Goal: Find specific page/section: Find specific page/section

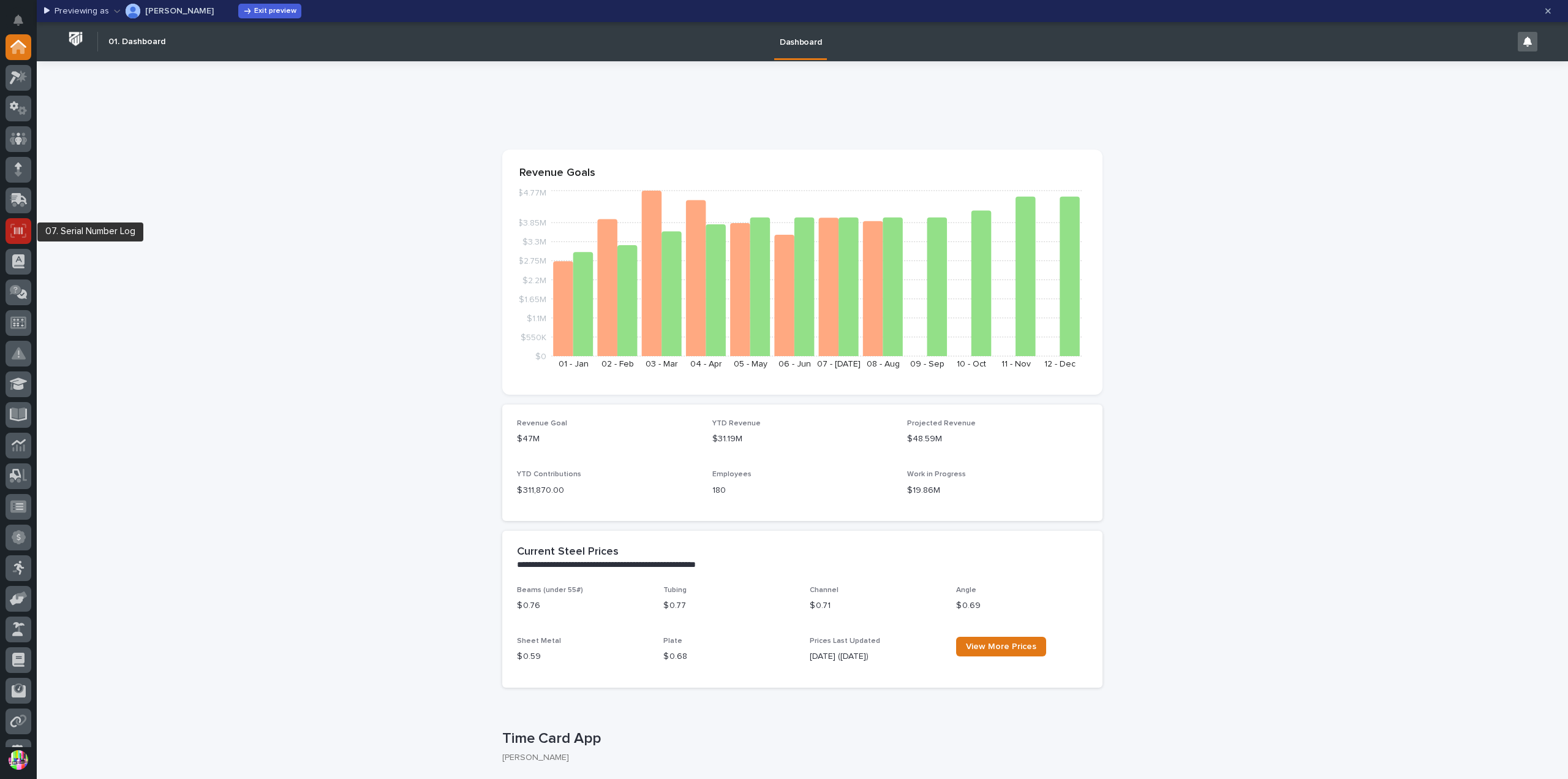
click at [20, 227] on icon at bounding box center [18, 230] width 16 height 14
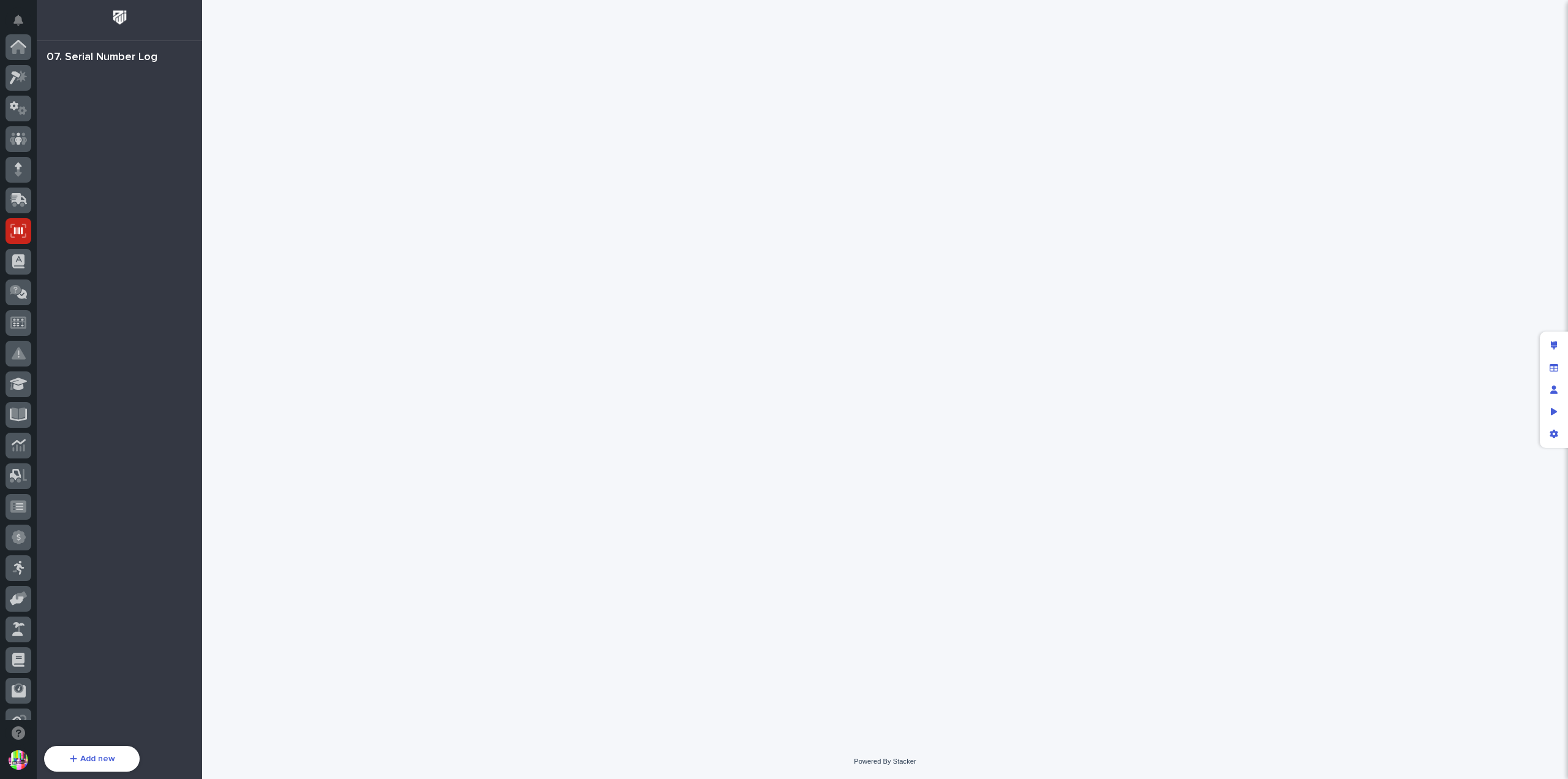
scroll to position [184, 0]
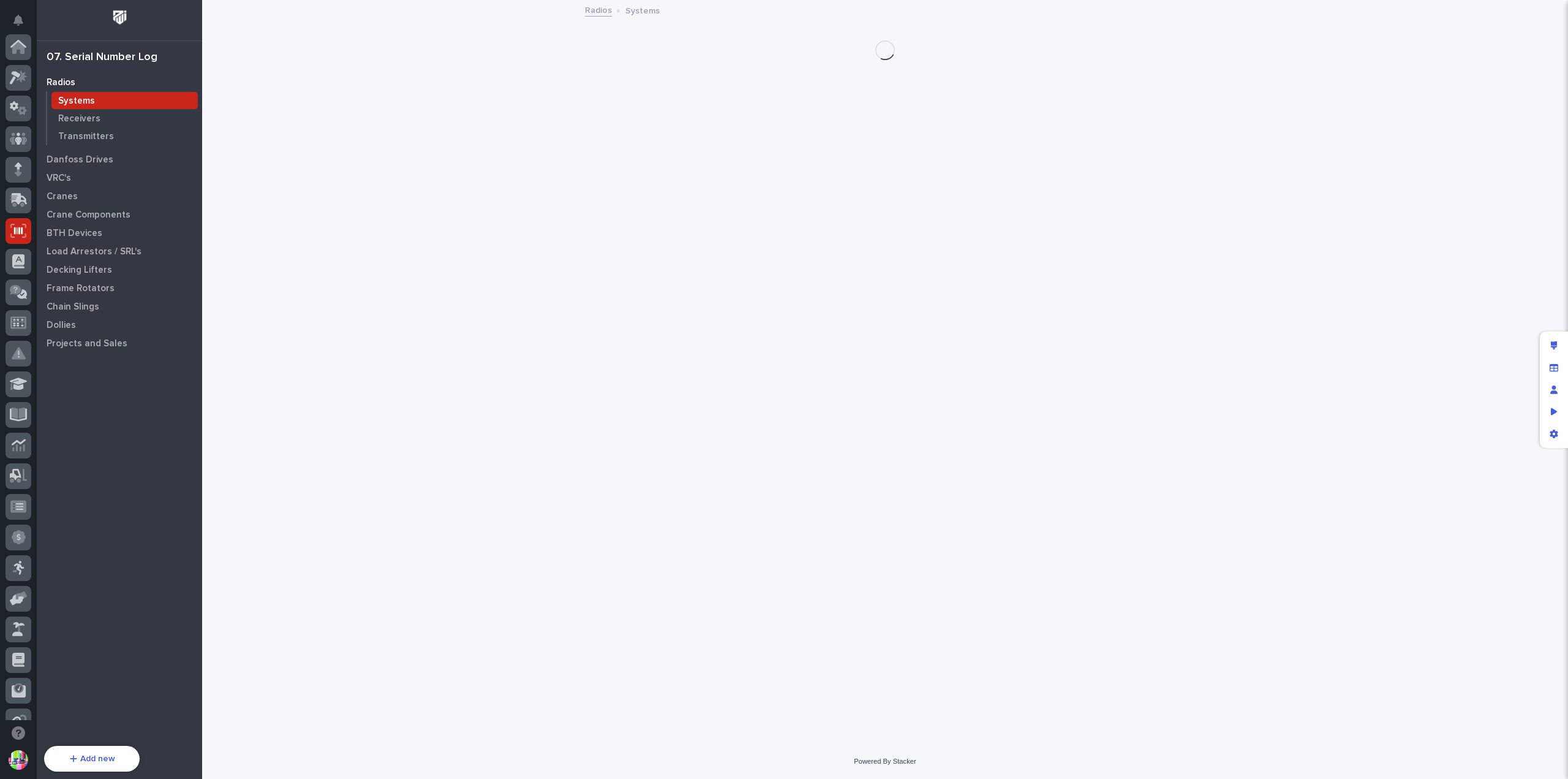
scroll to position [184, 0]
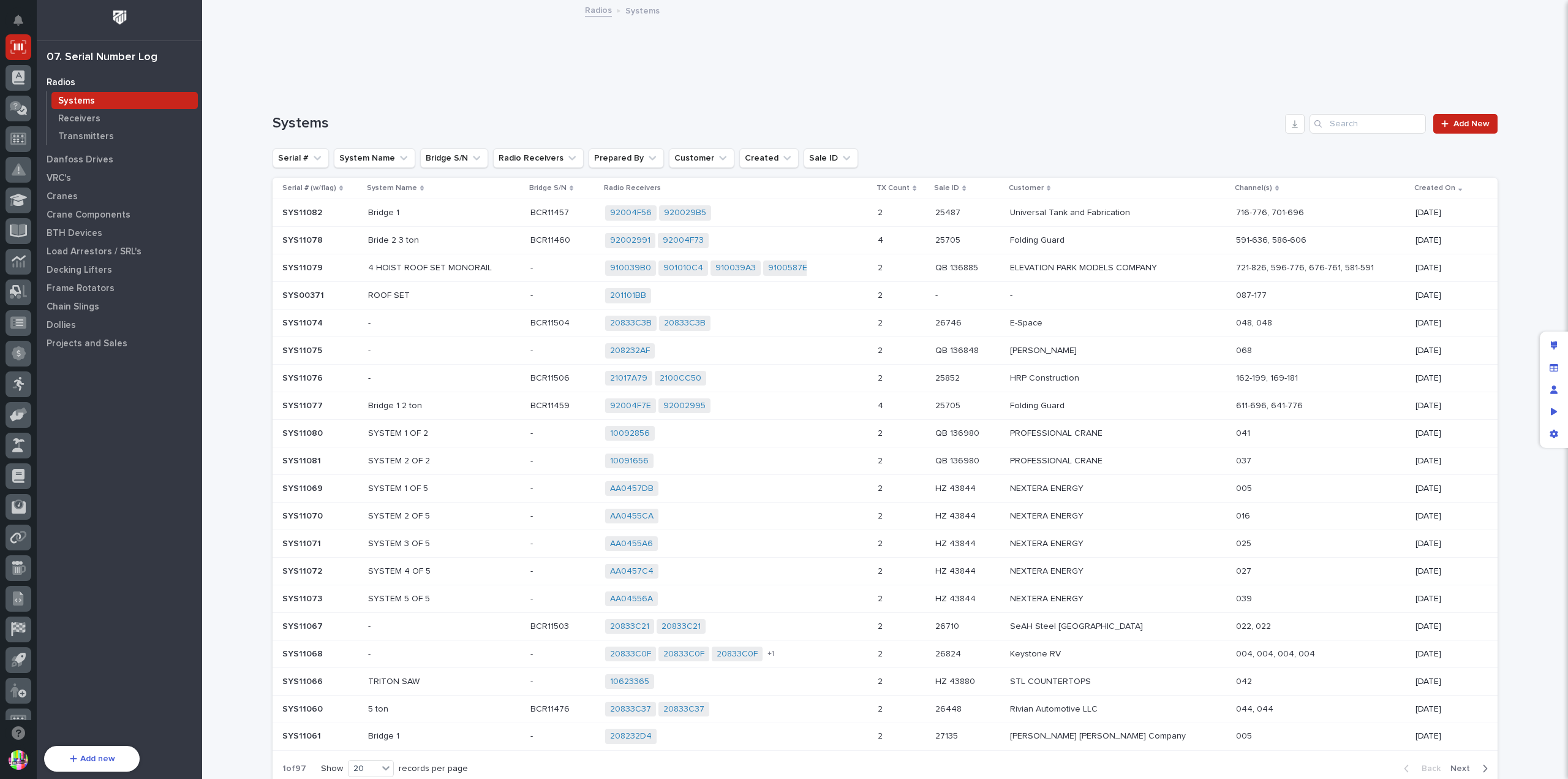
click at [288, 206] on p "SYS11082" at bounding box center [303, 212] width 42 height 13
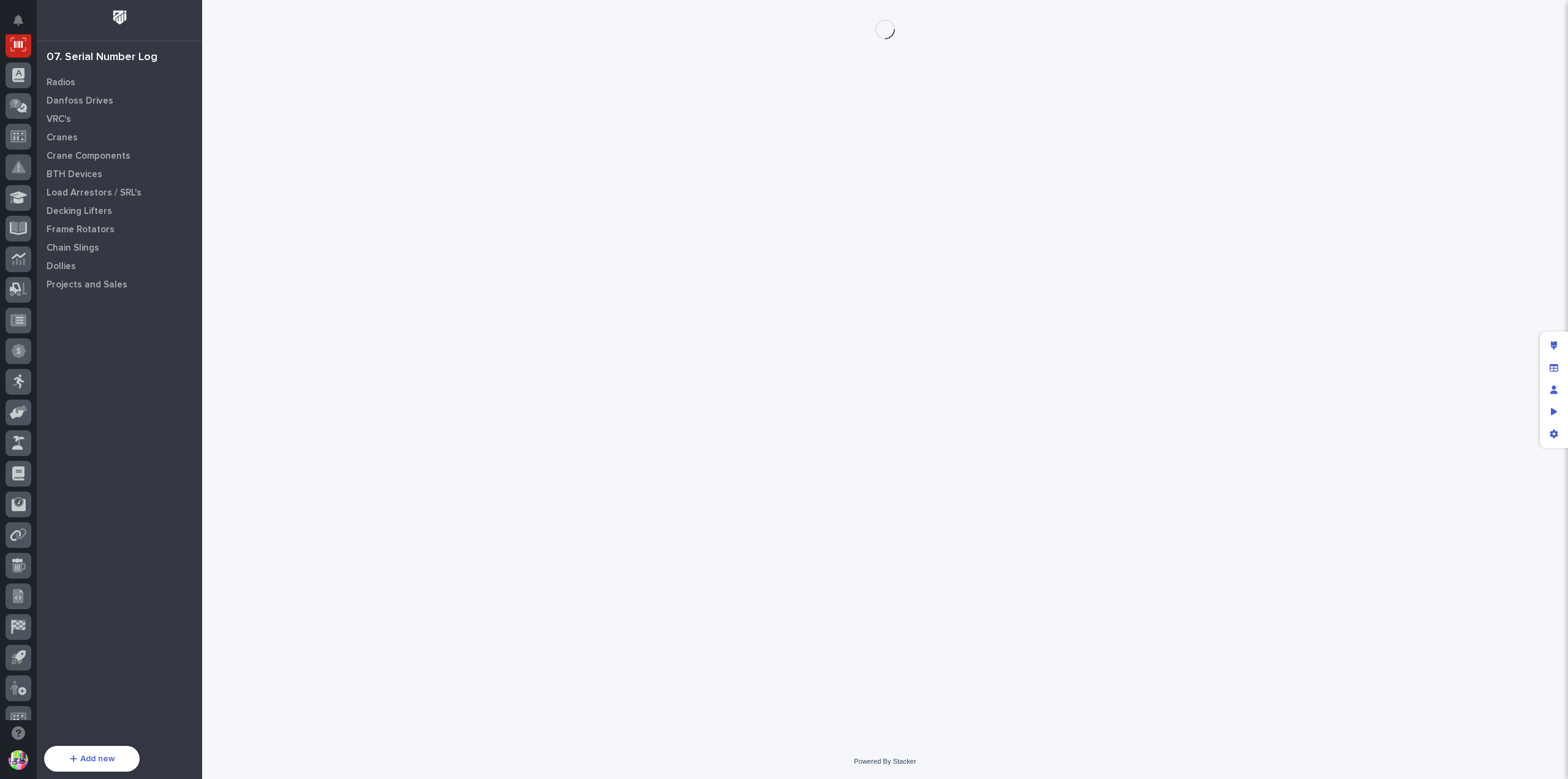
scroll to position [184, 0]
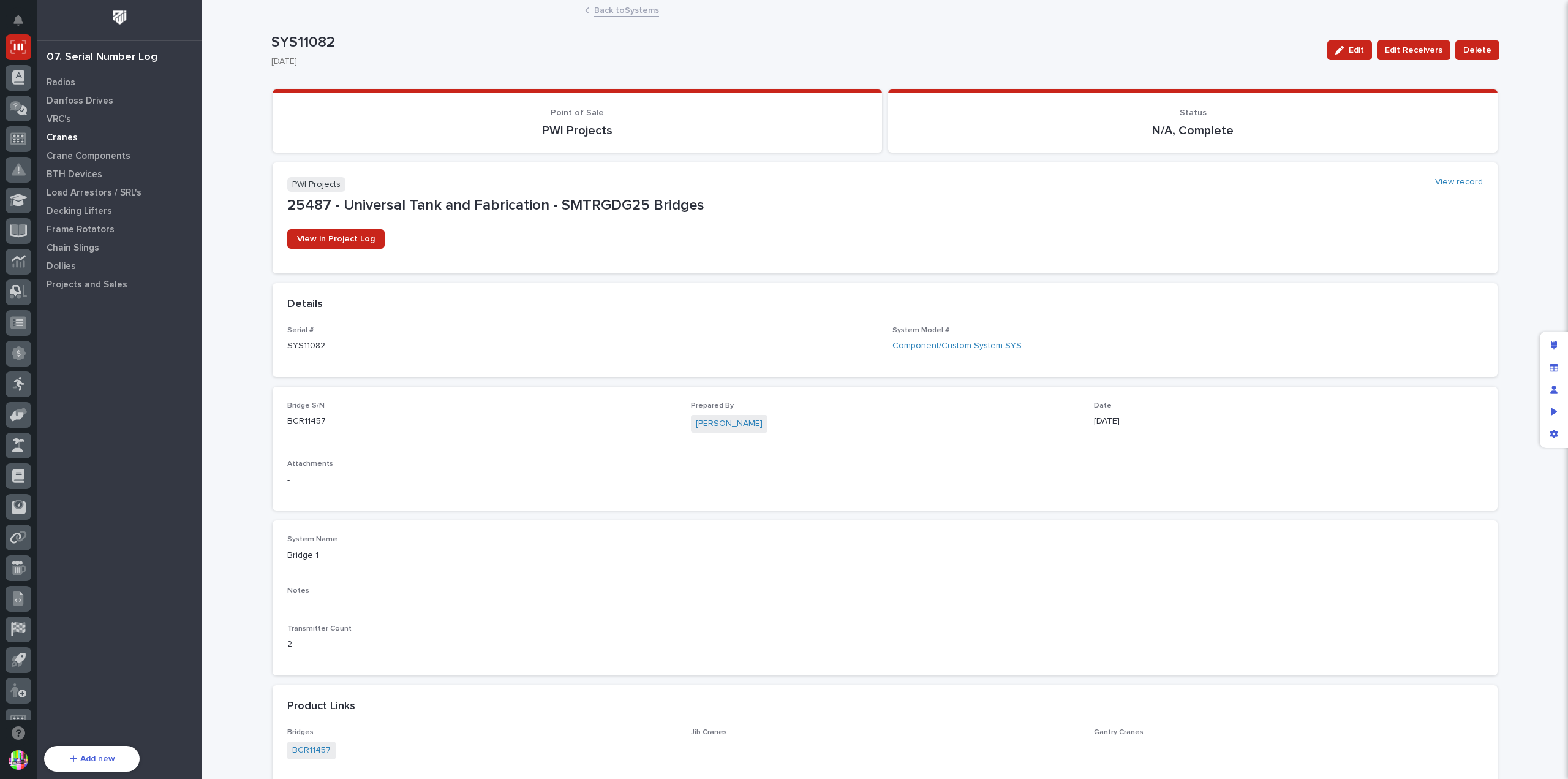
click at [80, 137] on div "Cranes" at bounding box center [119, 138] width 159 height 17
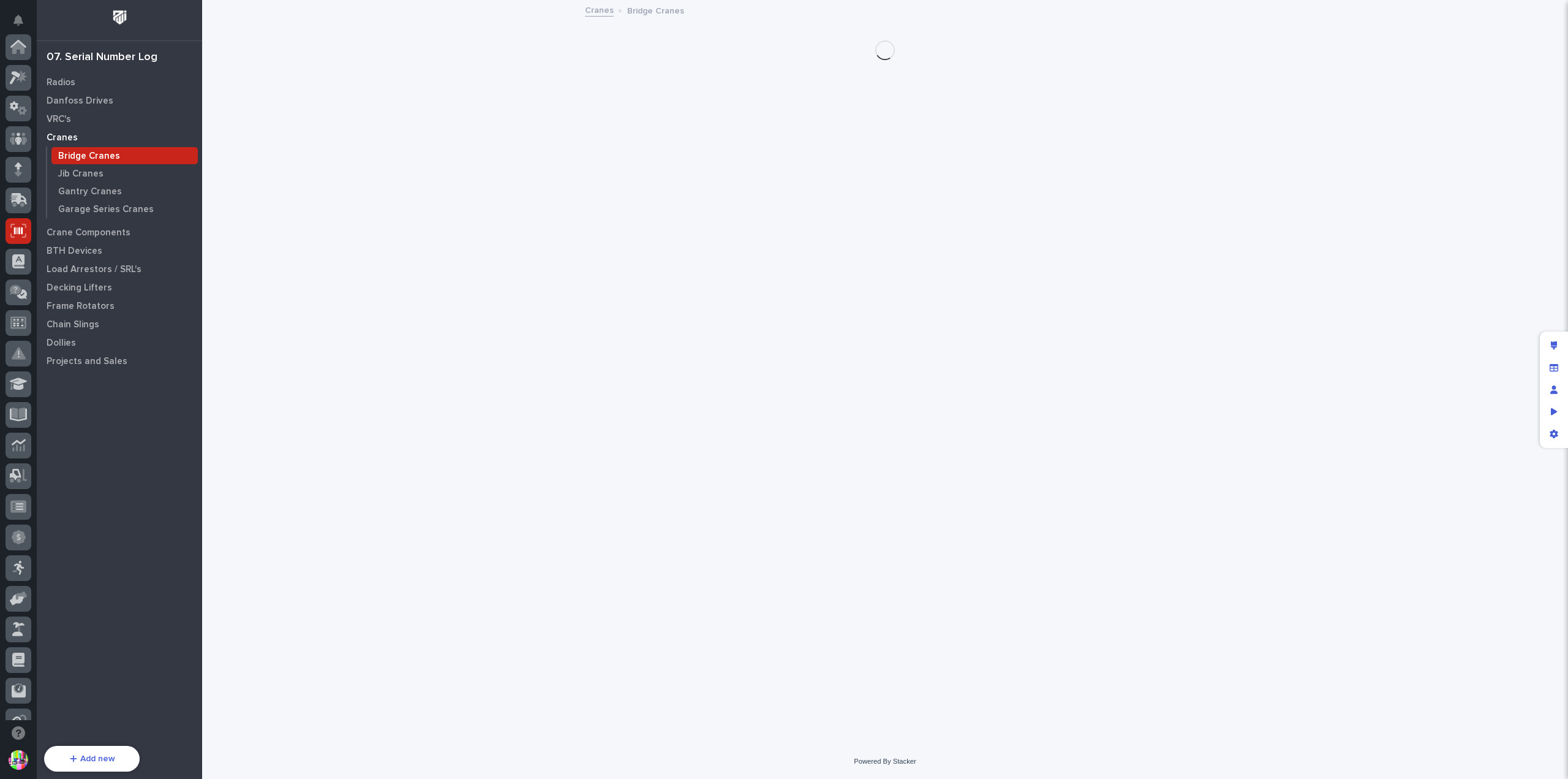
scroll to position [184, 0]
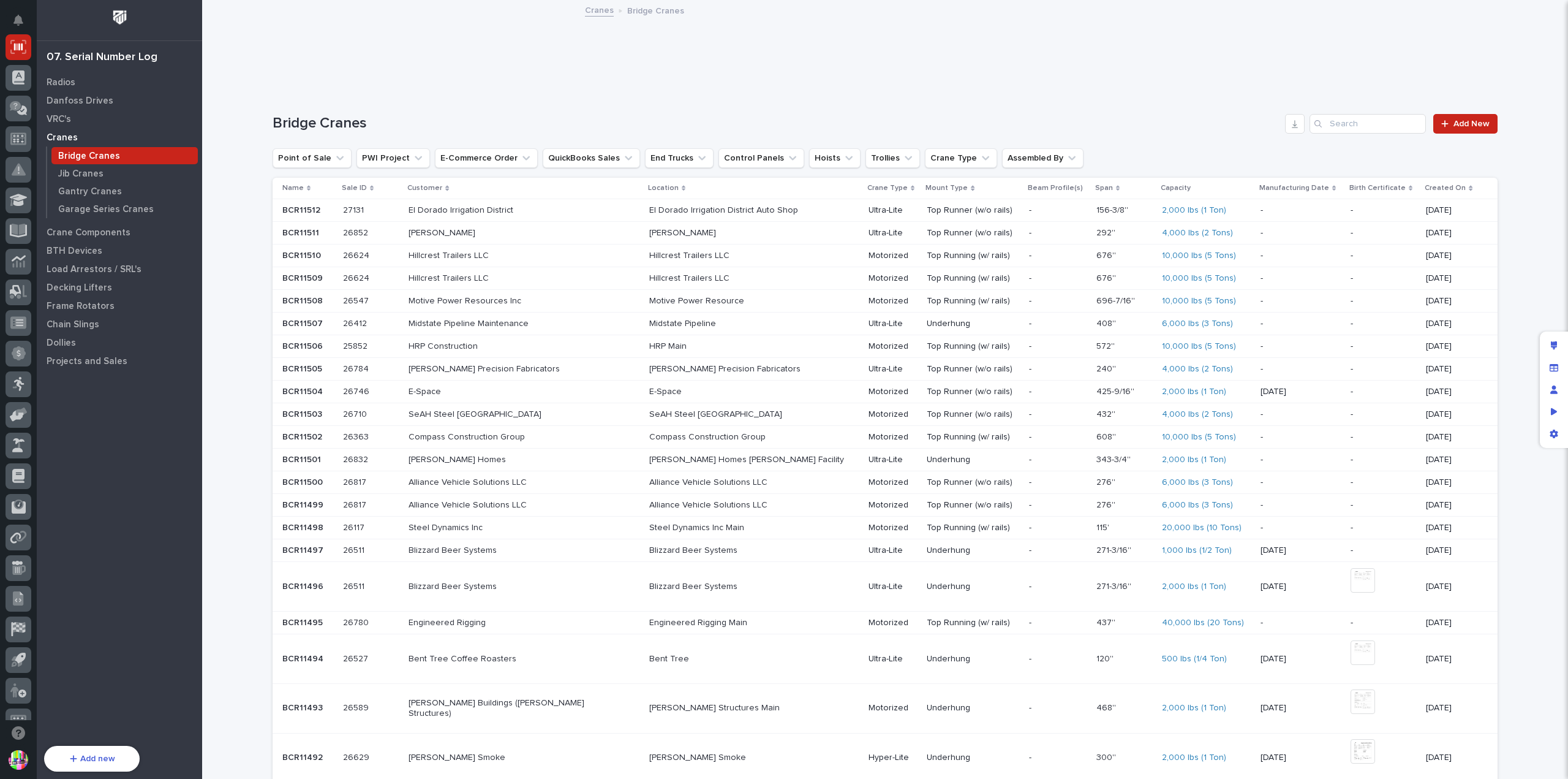
click at [289, 205] on p "BCR11512" at bounding box center [302, 209] width 40 height 13
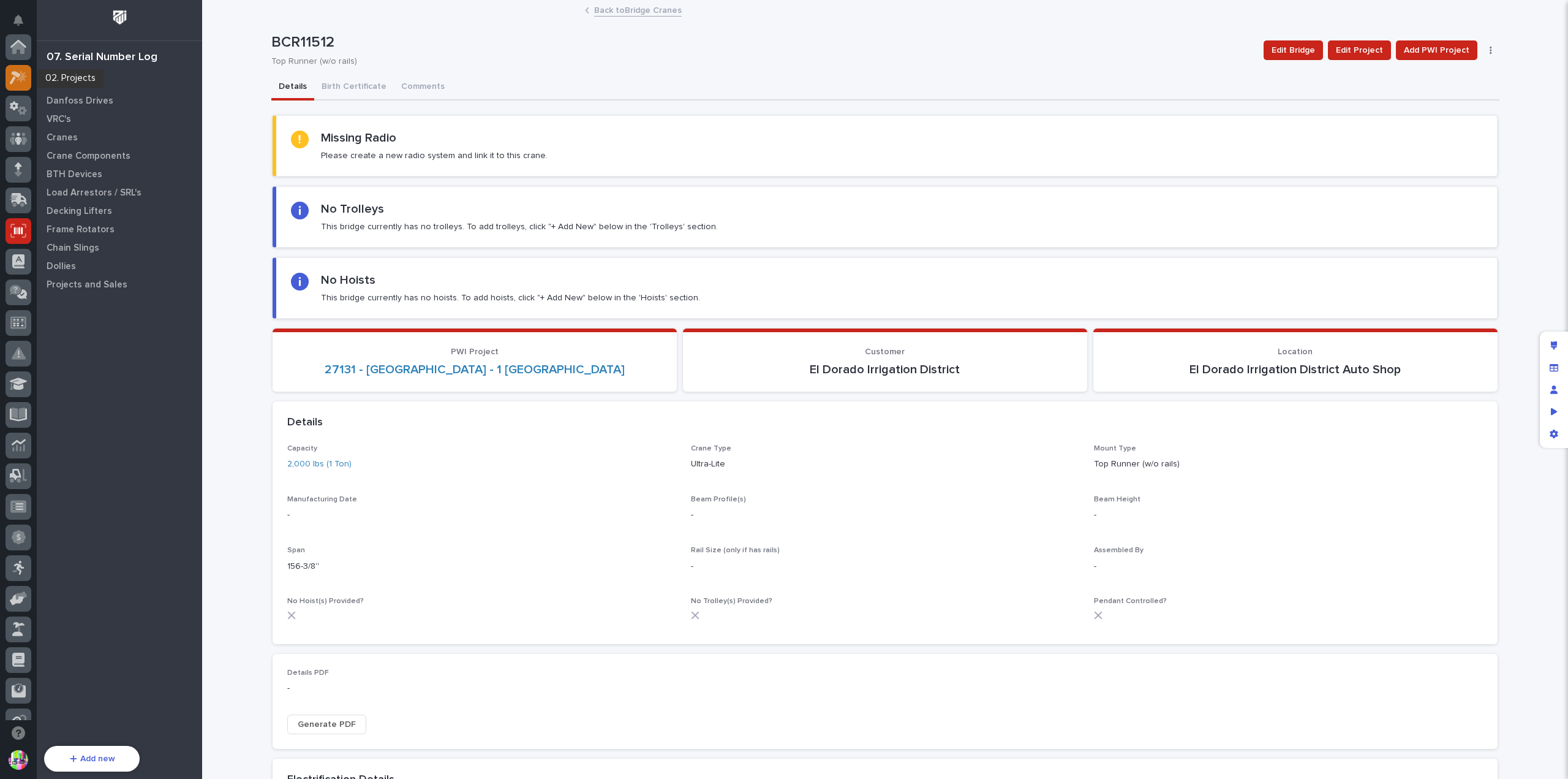
click at [24, 81] on icon at bounding box center [18, 77] width 18 height 14
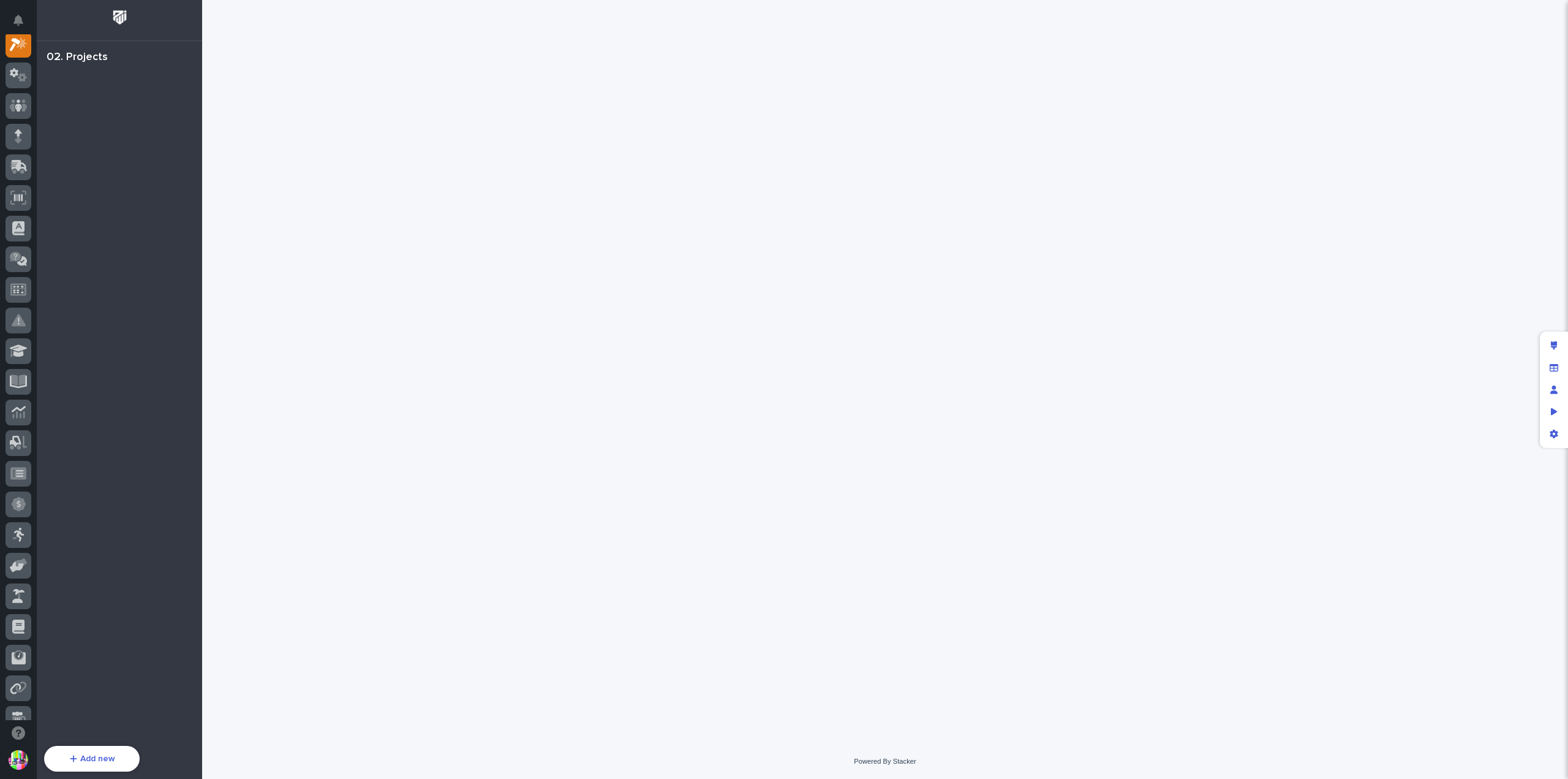
scroll to position [31, 0]
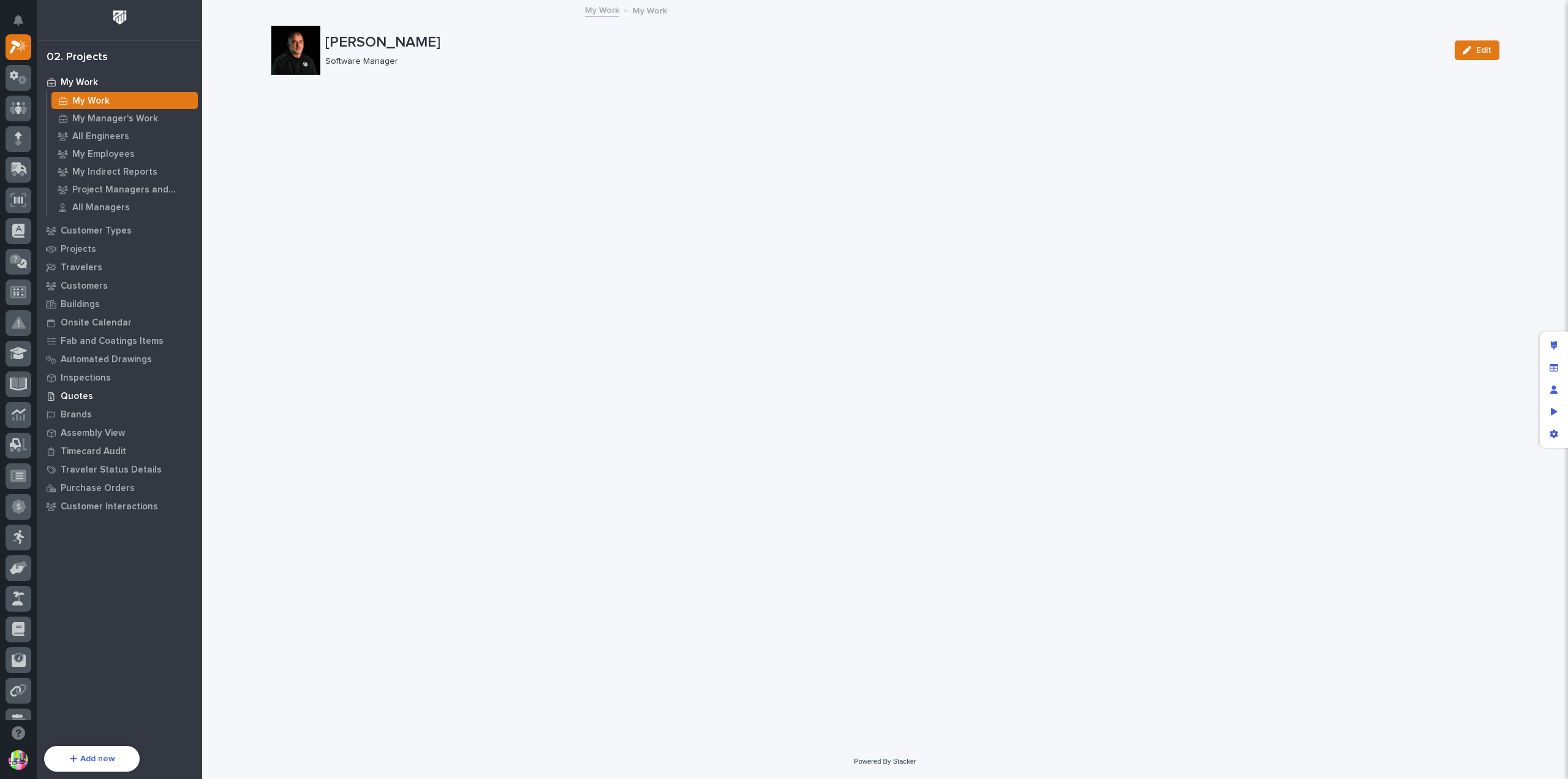
click at [74, 395] on p "Quotes" at bounding box center [76, 397] width 32 height 11
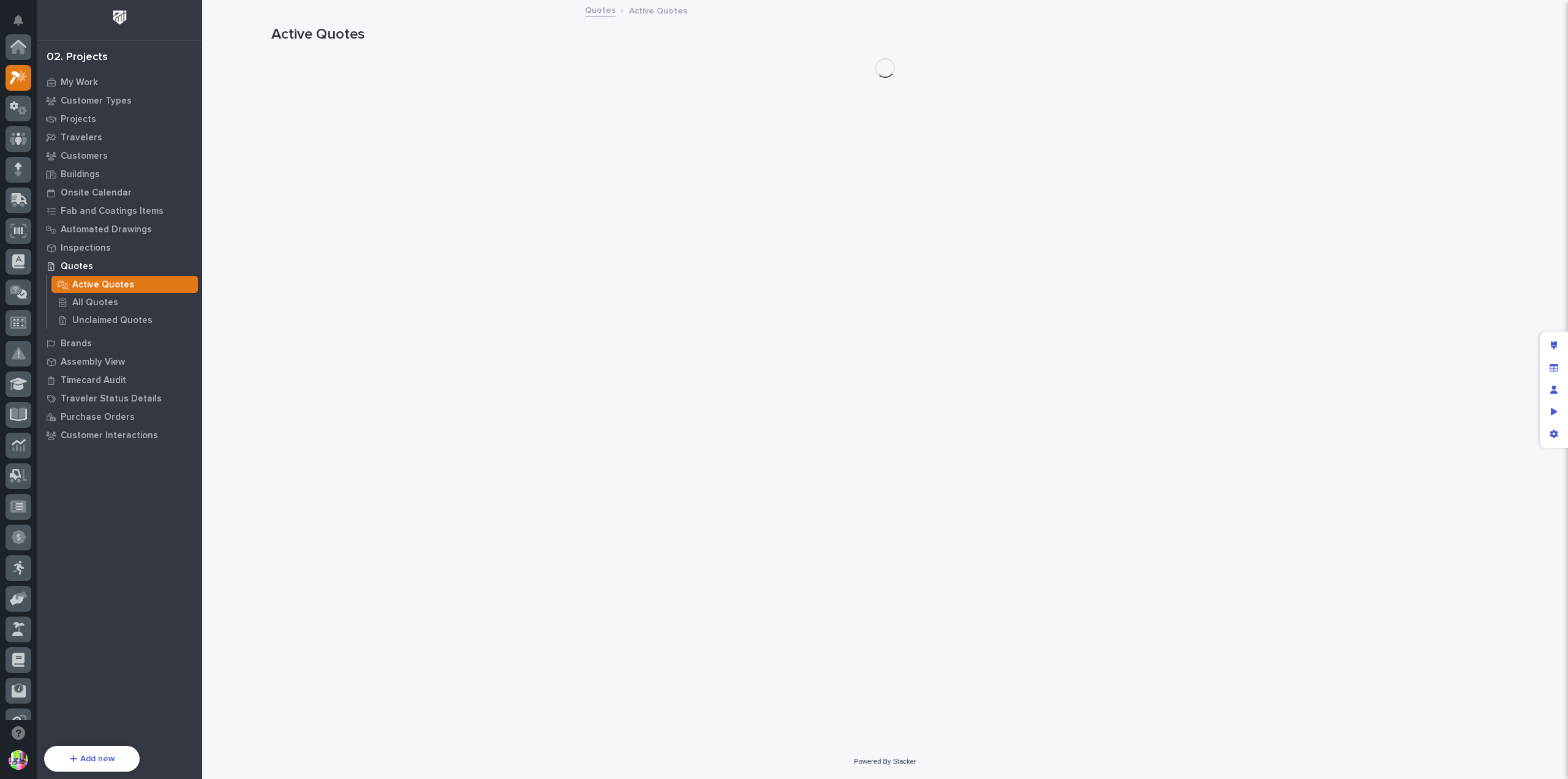
scroll to position [31, 0]
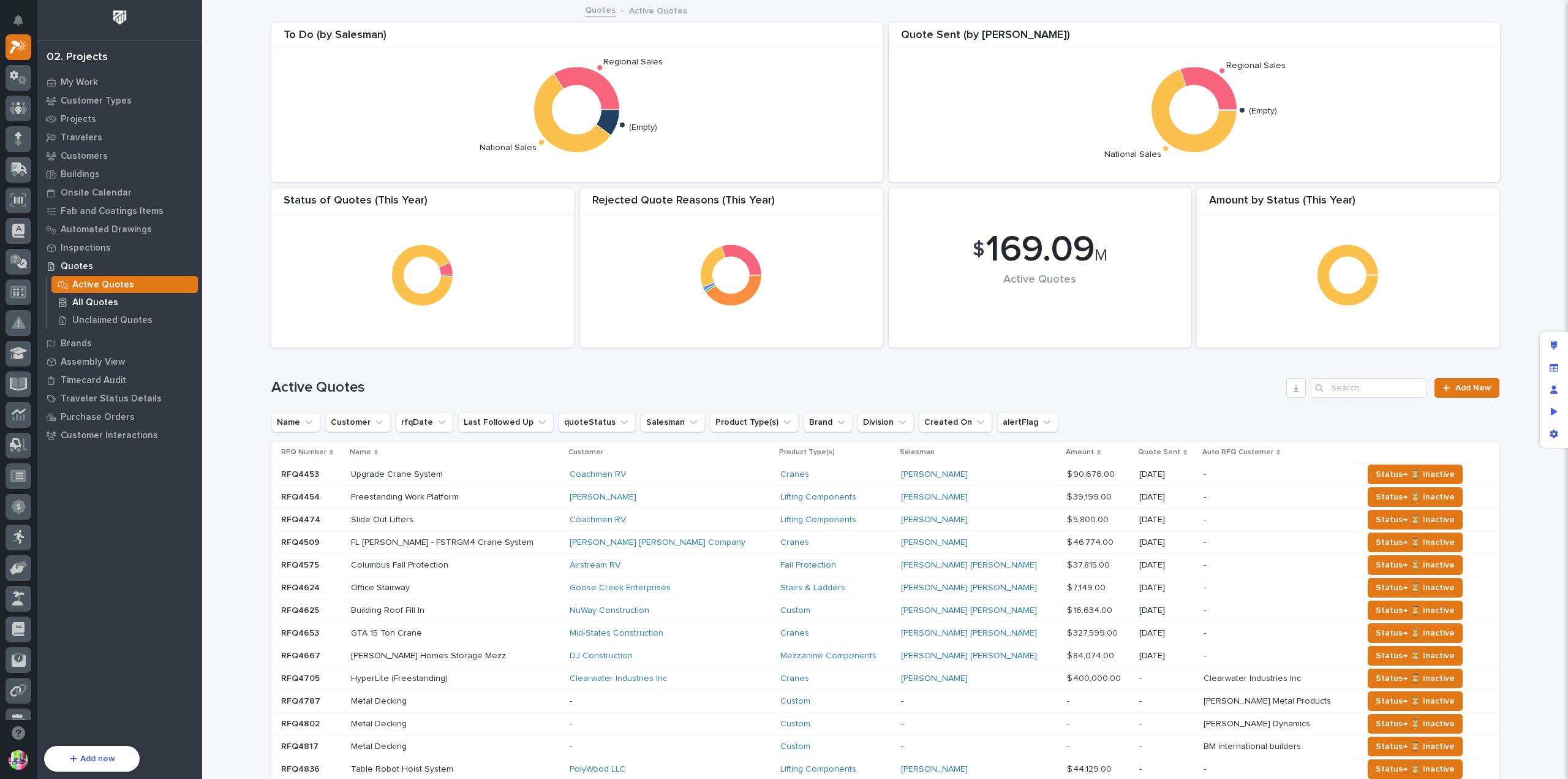
click at [113, 299] on p "All Quotes" at bounding box center [95, 302] width 46 height 11
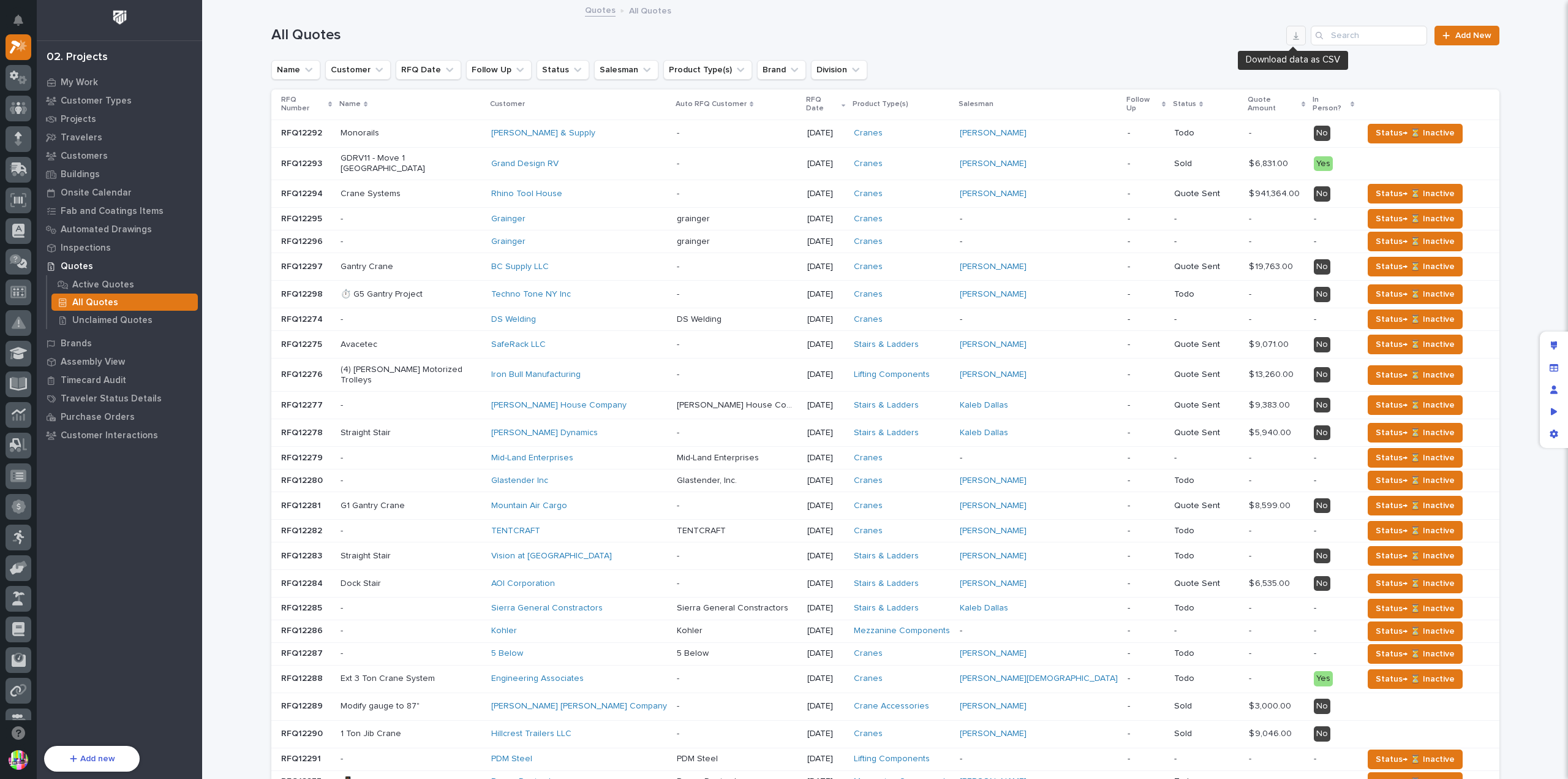
click at [1291, 34] on icon "button" at bounding box center [1296, 36] width 9 height 9
